Goal: Feedback & Contribution: Leave review/rating

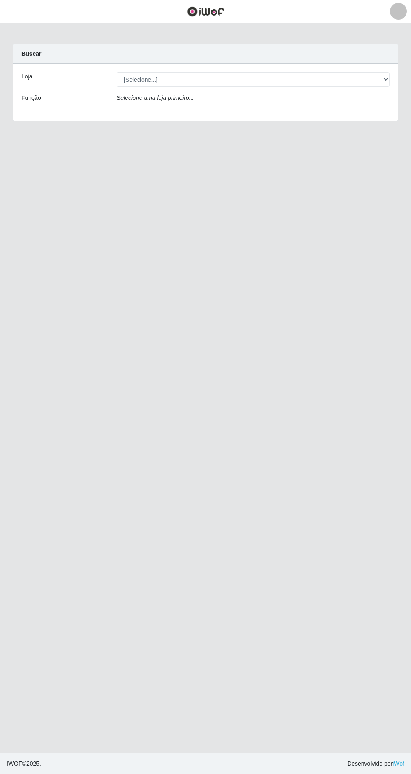
click at [142, 61] on div "Buscar" at bounding box center [205, 53] width 385 height 19
click at [162, 79] on select "[Selecione...] Extrabom - Loja 05 [GEOGRAPHIC_DATA]" at bounding box center [253, 79] width 273 height 15
select select "494"
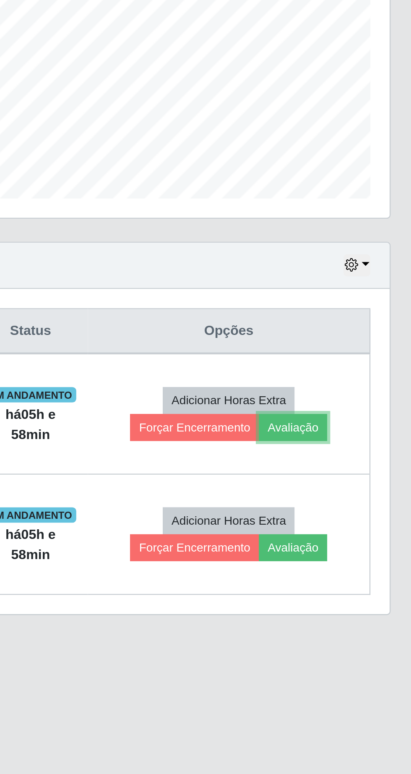
click at [371, 404] on button "Avaliação" at bounding box center [356, 400] width 30 height 12
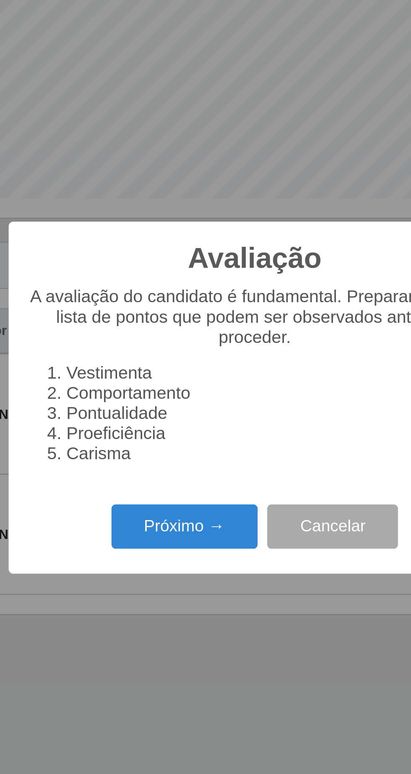
click at [164, 439] on button "Próximo →" at bounding box center [175, 443] width 64 height 20
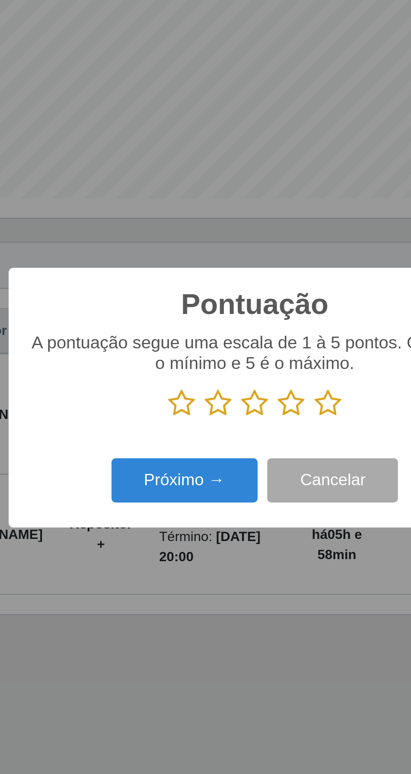
click at [242, 390] on icon at bounding box center [238, 389] width 12 height 13
click at [232, 396] on input "radio" at bounding box center [232, 396] width 0 height 0
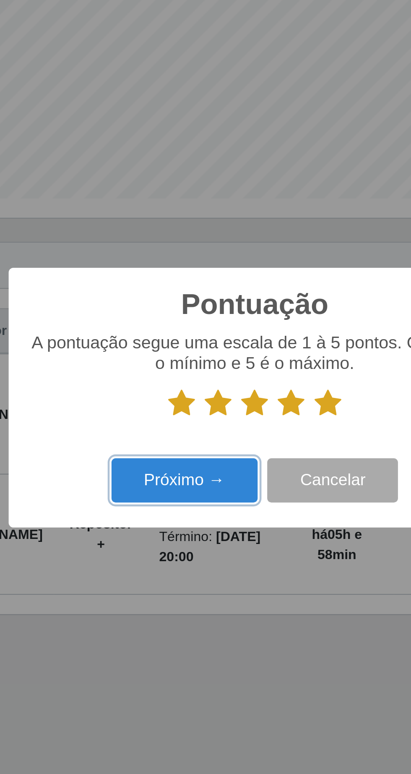
click at [184, 423] on button "Próximo →" at bounding box center [175, 423] width 64 height 20
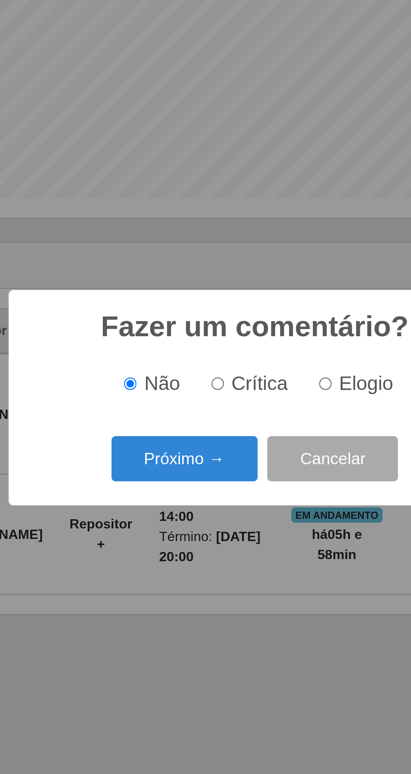
click at [239, 382] on input "Elogio" at bounding box center [236, 380] width 5 height 5
radio input "true"
click at [180, 417] on button "Próximo →" at bounding box center [175, 414] width 64 height 20
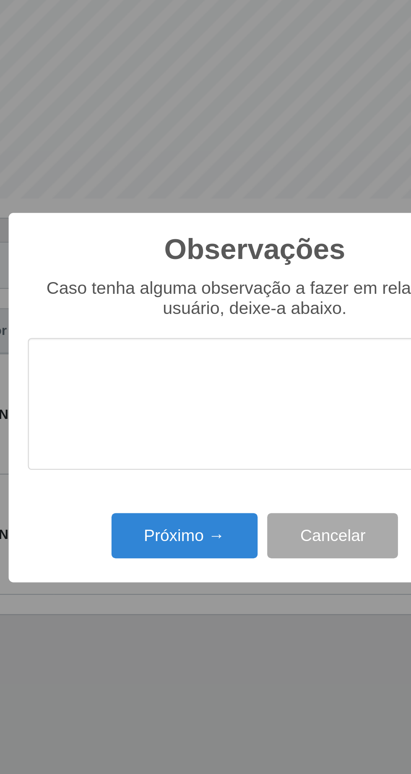
click at [140, 376] on textarea at bounding box center [206, 389] width 198 height 57
type textarea "A"
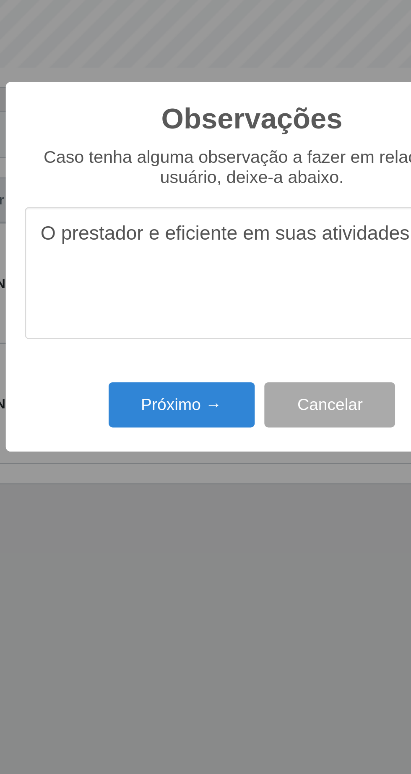
type textarea "O prestador e eficiente em suas atividades"
click at [176, 454] on button "Próximo →" at bounding box center [175, 447] width 64 height 20
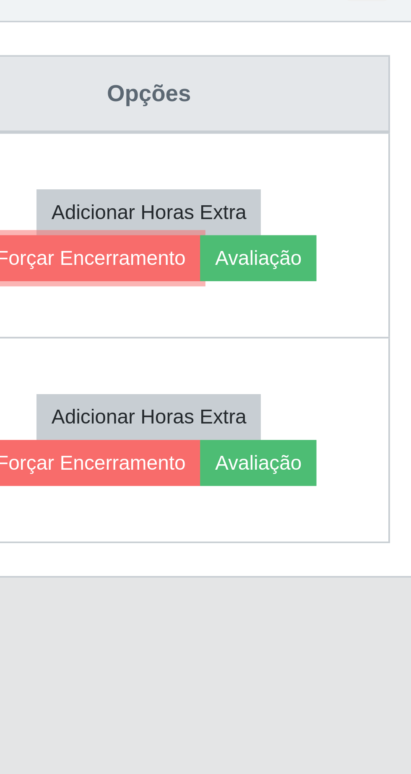
click at [321, 401] on button "Forçar Encerramento" at bounding box center [313, 400] width 56 height 12
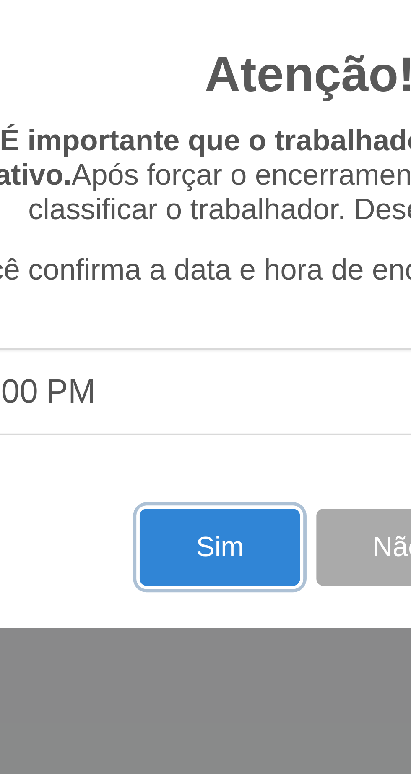
click at [181, 475] on button "Sim" at bounding box center [182, 474] width 41 height 20
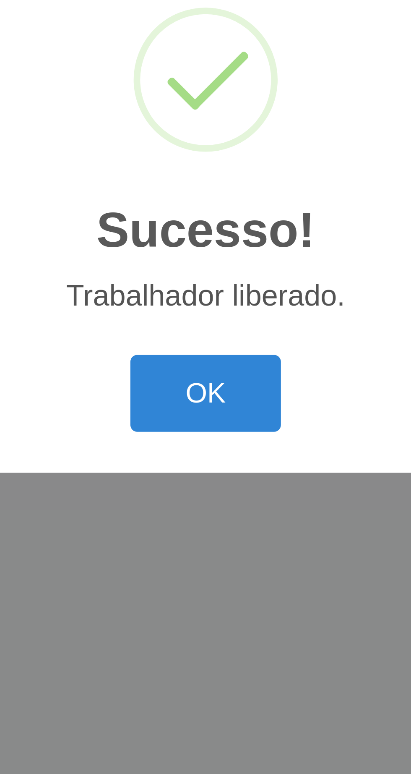
click at [213, 436] on button "OK" at bounding box center [205, 435] width 39 height 20
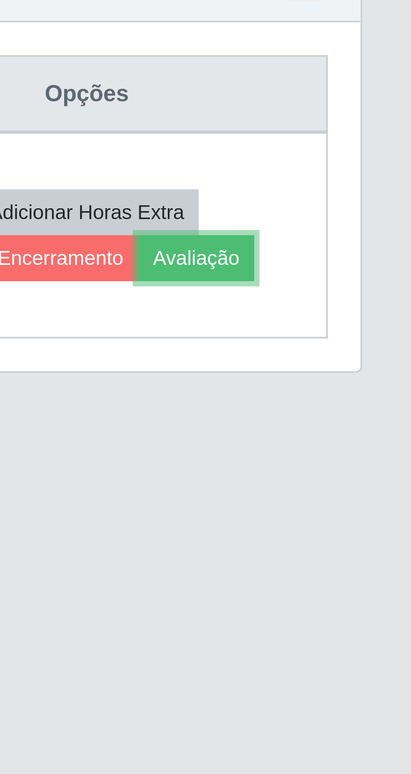
click at [371, 401] on button "Avaliação" at bounding box center [356, 400] width 30 height 12
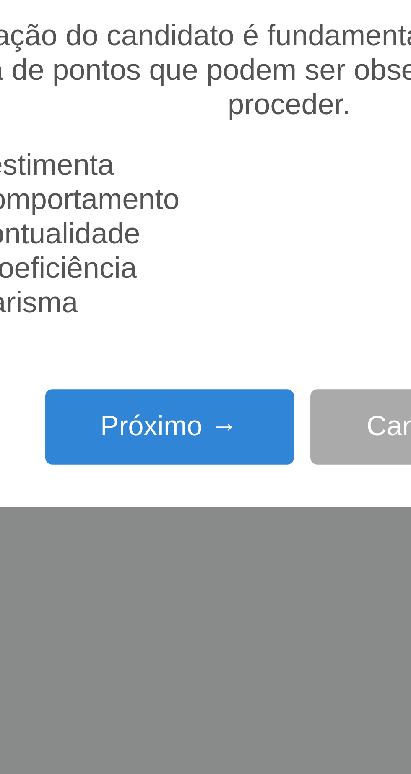
click at [188, 447] on button "Próximo →" at bounding box center [175, 443] width 64 height 20
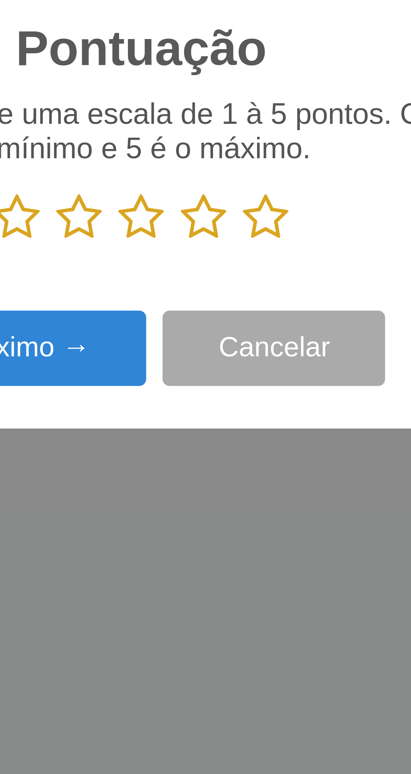
click at [243, 392] on icon at bounding box center [238, 389] width 12 height 13
click at [232, 396] on input "radio" at bounding box center [232, 396] width 0 height 0
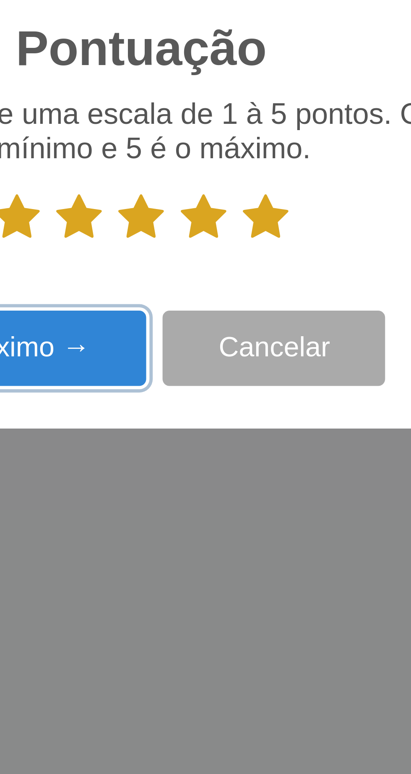
click at [192, 425] on button "Próximo →" at bounding box center [175, 423] width 64 height 20
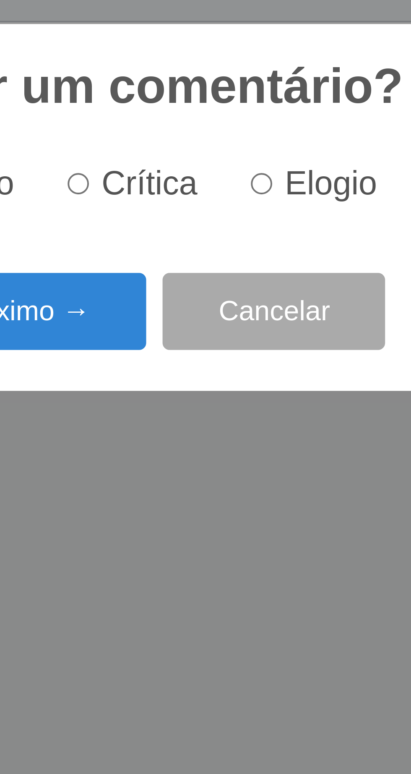
click at [239, 382] on input "Elogio" at bounding box center [236, 380] width 5 height 5
radio input "true"
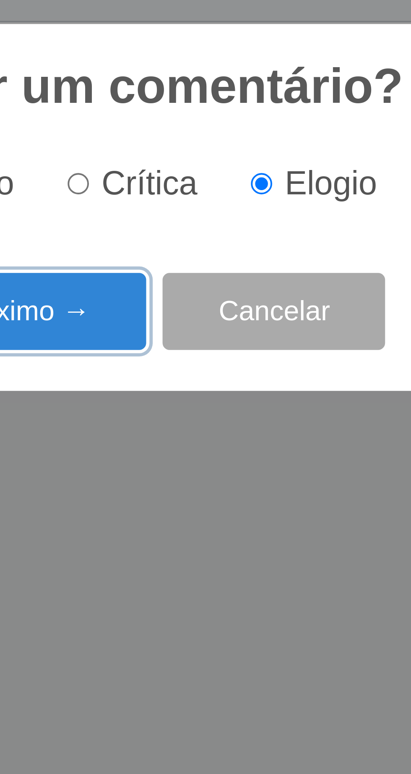
click at [193, 414] on button "Próximo →" at bounding box center [175, 414] width 64 height 20
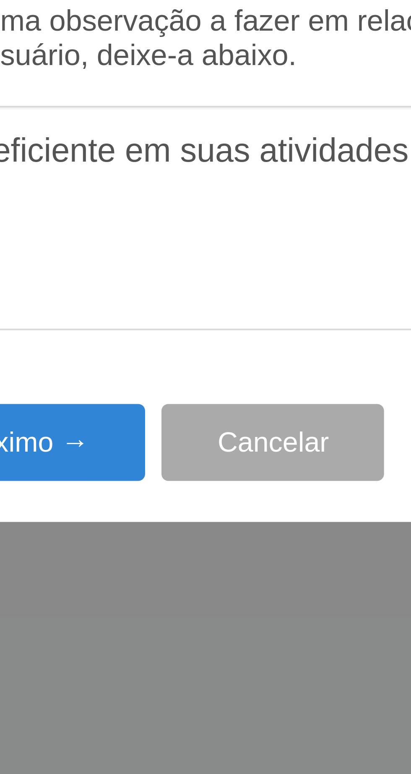
type textarea "O prestador e eficiente em suas atividades"
click at [187, 450] on button "Próximo →" at bounding box center [175, 447] width 64 height 20
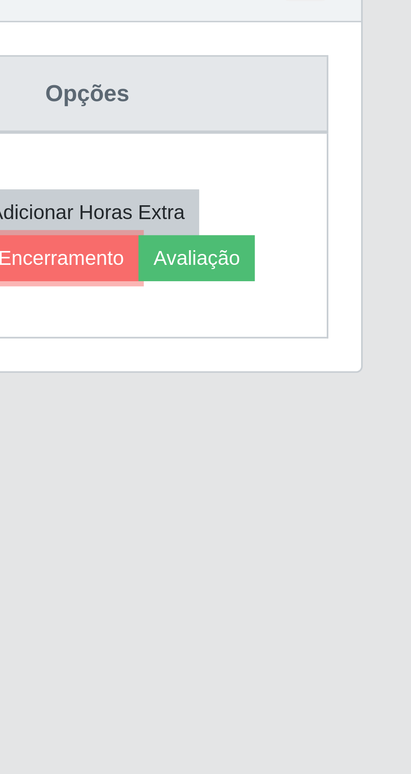
click at [326, 402] on button "Forçar Encerramento" at bounding box center [313, 400] width 56 height 12
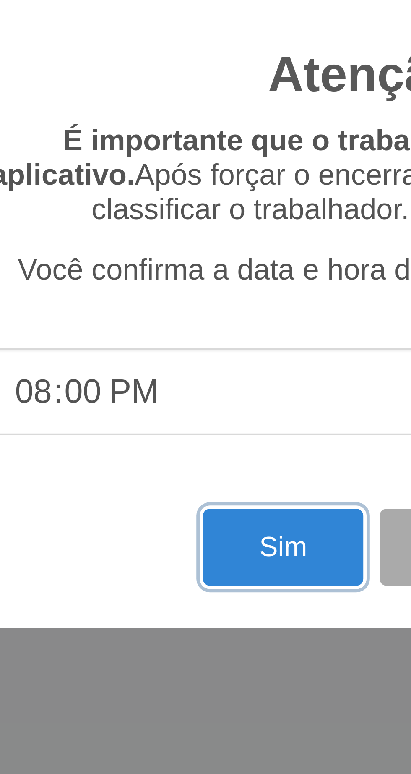
click at [172, 473] on button "Sim" at bounding box center [182, 474] width 41 height 20
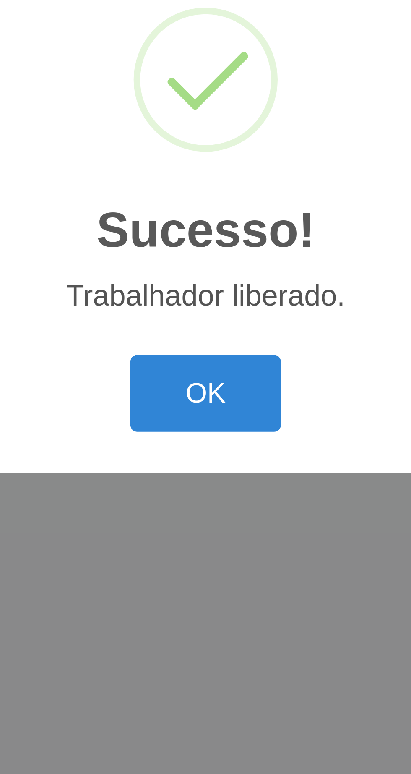
click at [215, 438] on button "OK" at bounding box center [205, 435] width 39 height 20
